Goal: Transaction & Acquisition: Purchase product/service

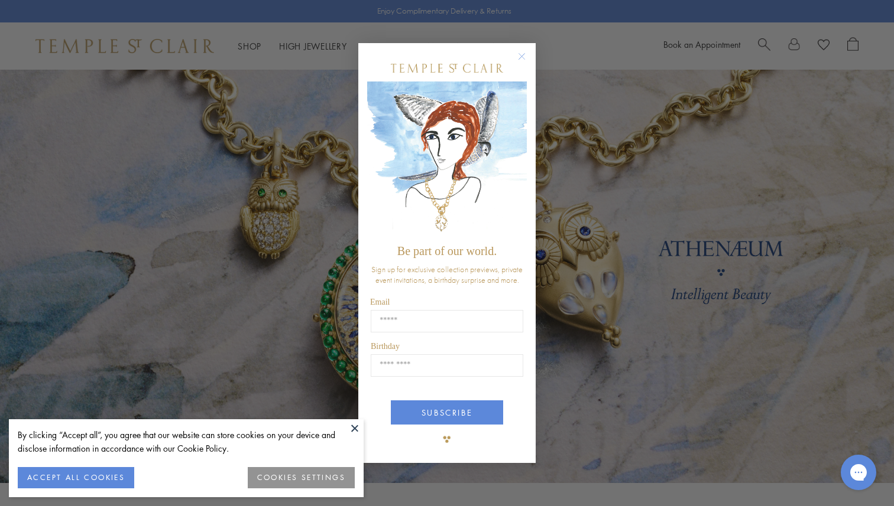
click at [524, 61] on circle "Close dialog" at bounding box center [522, 56] width 14 height 14
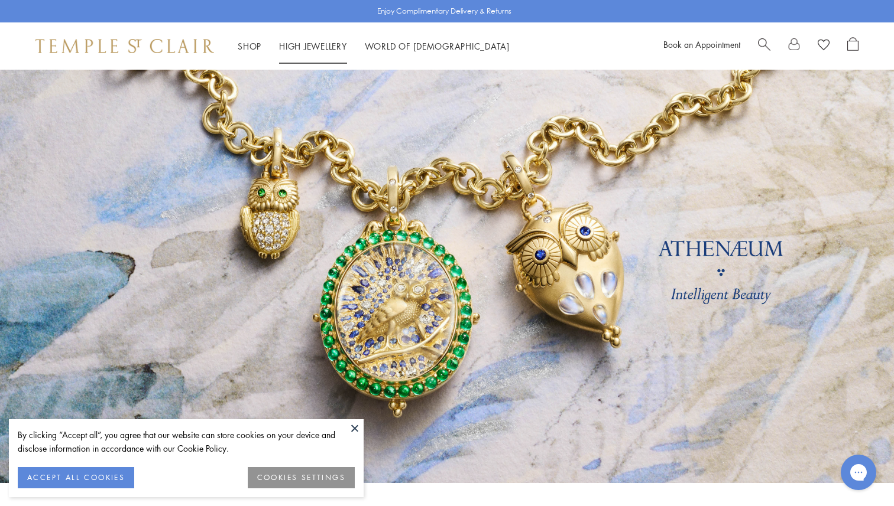
click at [299, 49] on link "High Jewellery High Jewellery" at bounding box center [313, 46] width 68 height 12
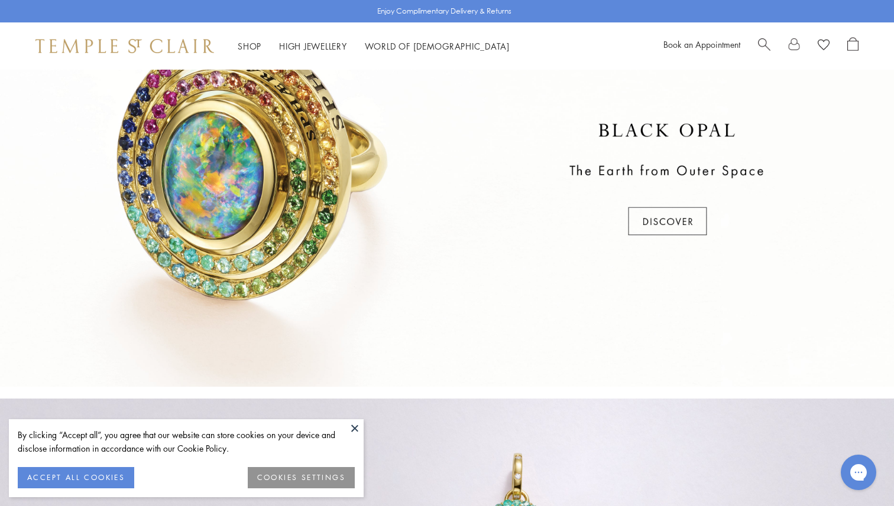
scroll to position [509, 0]
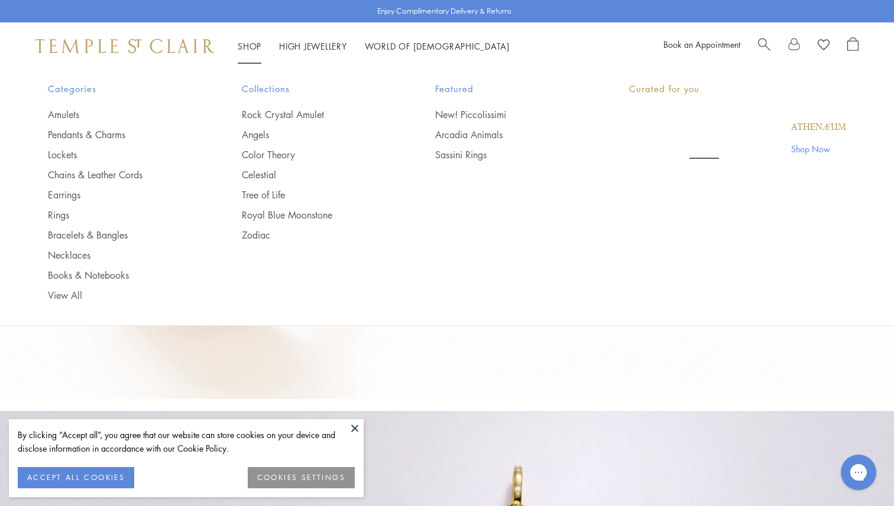
click at [247, 44] on link "Shop Shop" at bounding box center [250, 46] width 24 height 12
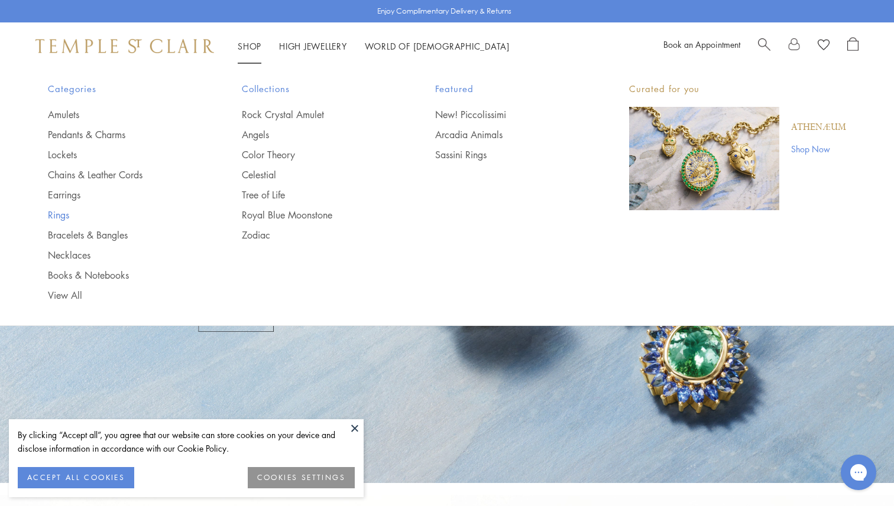
click at [60, 215] on link "Rings" at bounding box center [121, 215] width 147 height 13
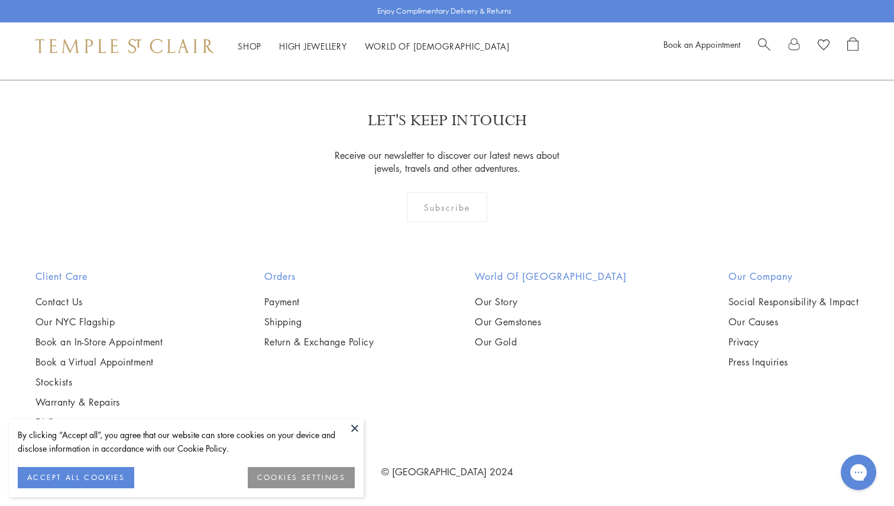
scroll to position [4653, 0]
